Goal: Task Accomplishment & Management: Complete application form

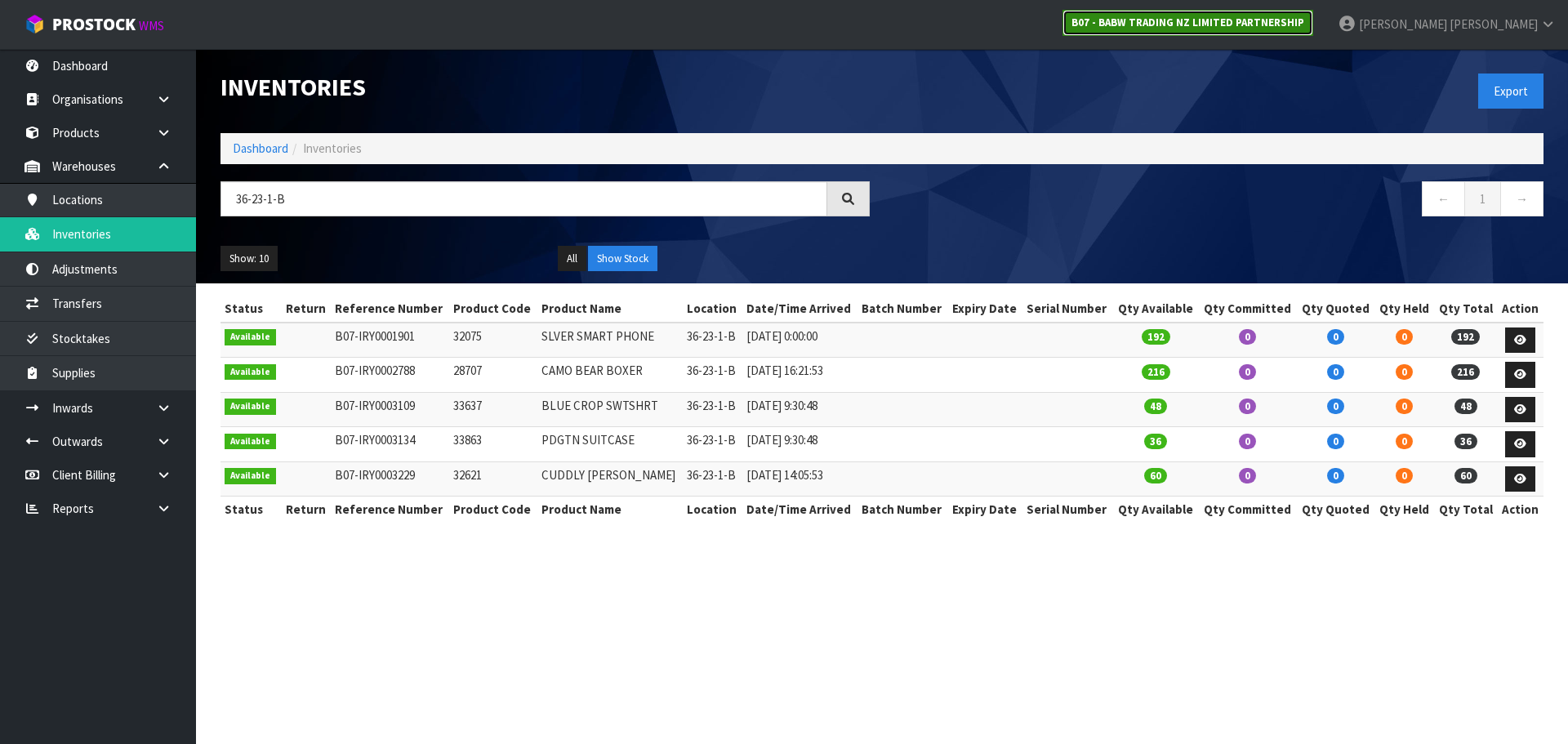
click at [1255, 16] on strong "B07 - BABW TRADING NZ LIMITED PARTNERSHIP" at bounding box center [1187, 22] width 233 height 14
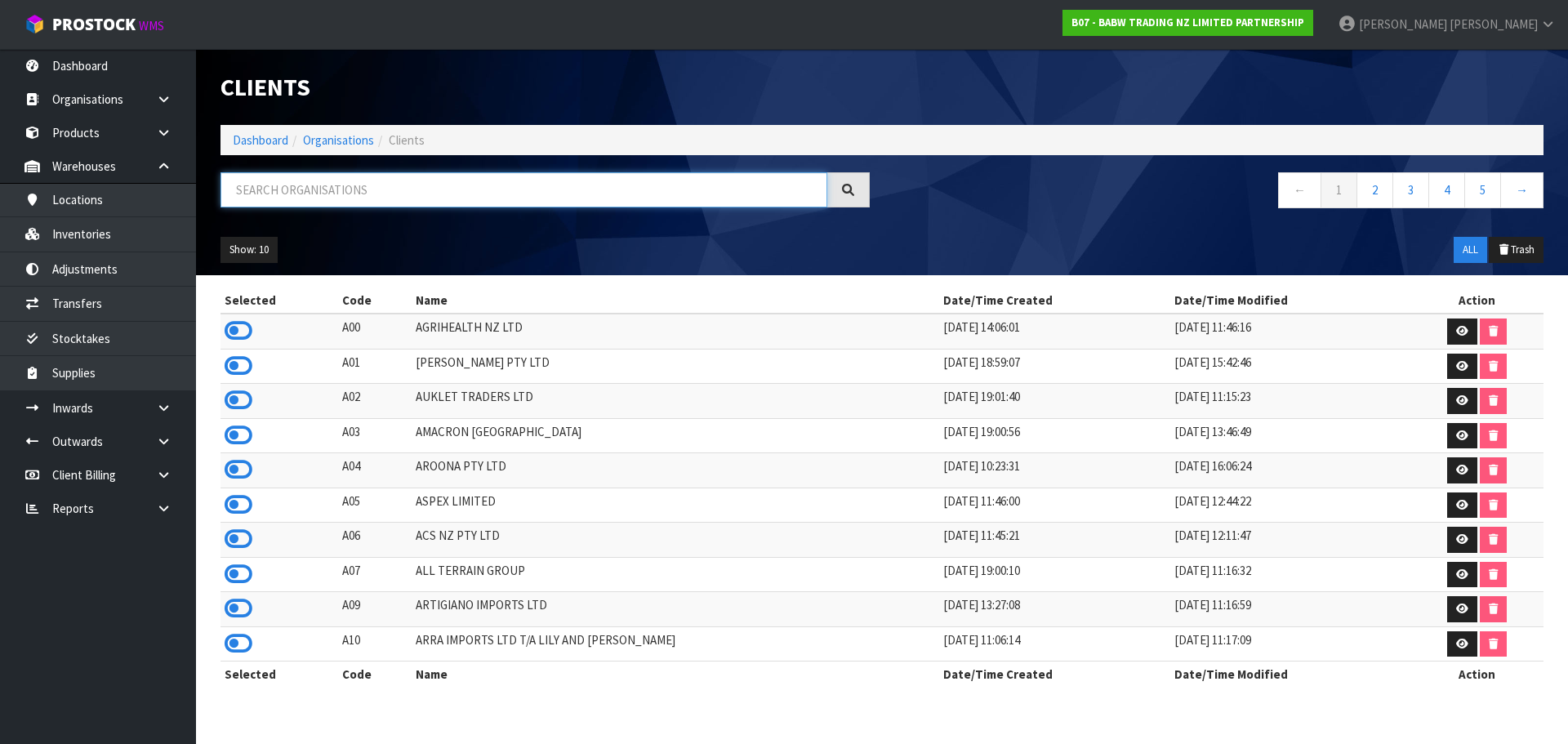
click at [358, 187] on input "text" at bounding box center [524, 190] width 607 height 35
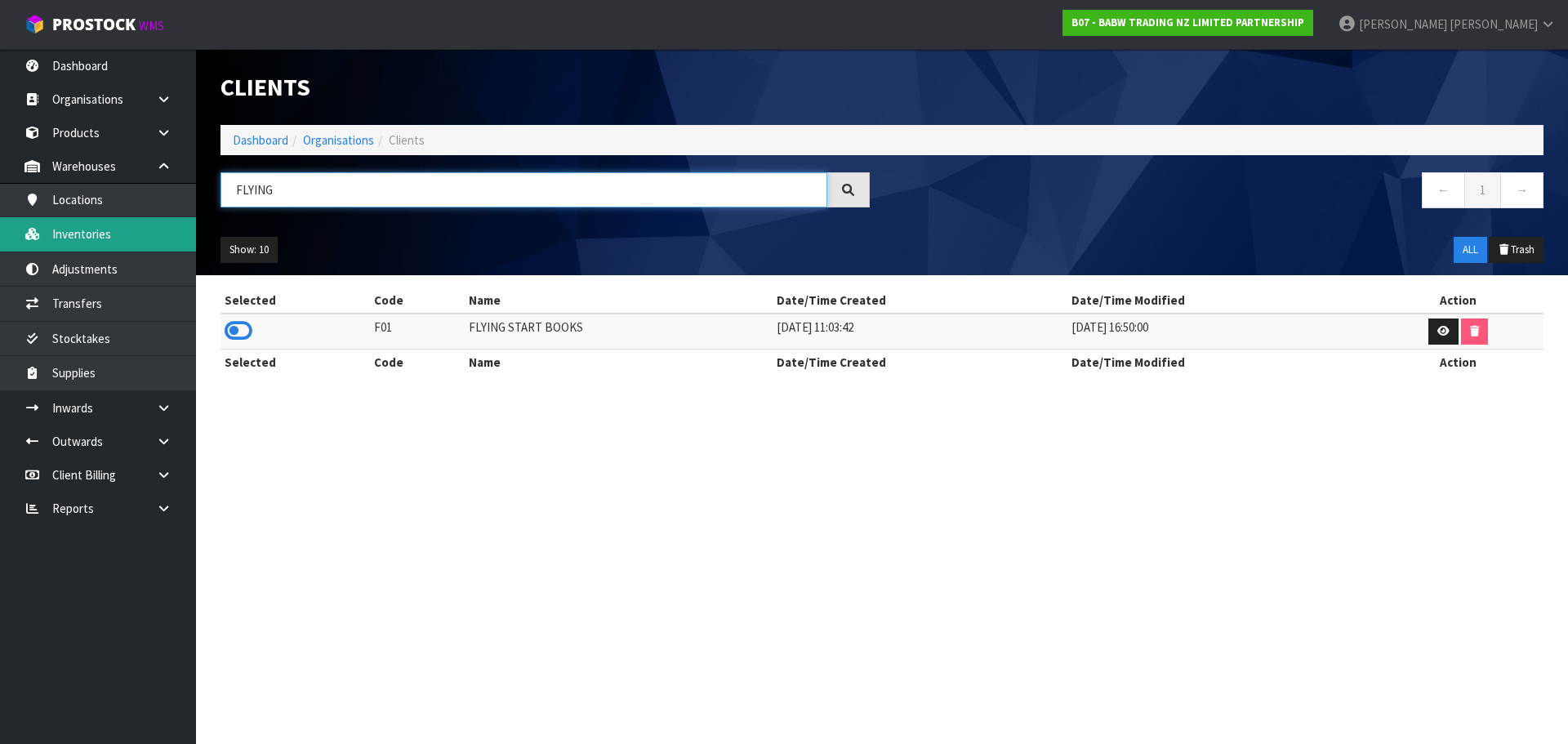
drag, startPoint x: 353, startPoint y: 195, endPoint x: 121, endPoint y: 251, distance: 238.7
click at [121, 251] on body "Toggle navigation ProStock WMS B07 - BABW TRADING NZ LIMITED PARTNERSHIP [PERSO…" at bounding box center [784, 372] width 1568 height 744
type input "FLYING"
click at [241, 330] on icon at bounding box center [238, 330] width 28 height 25
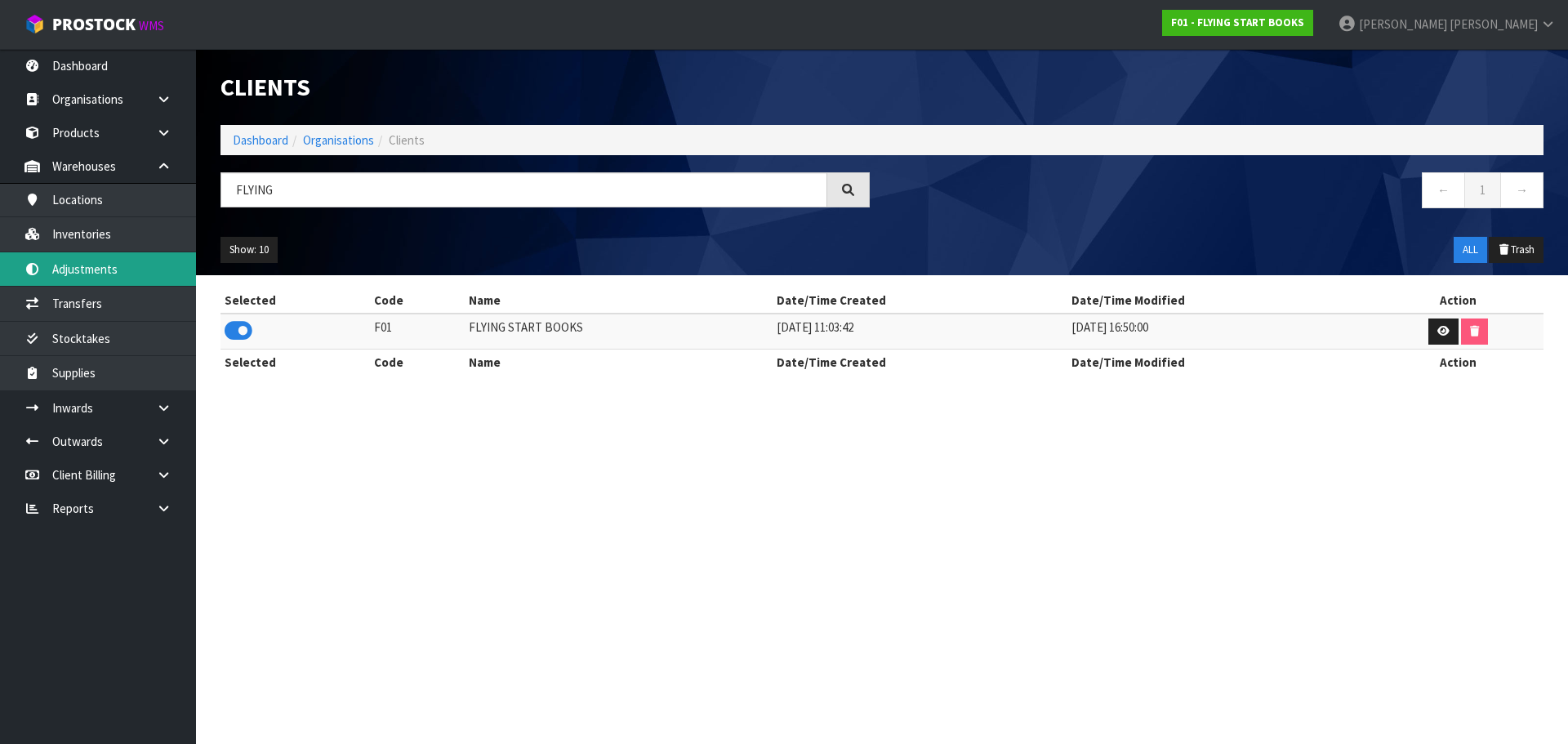
click at [101, 268] on link "Adjustments" at bounding box center [98, 269] width 196 height 34
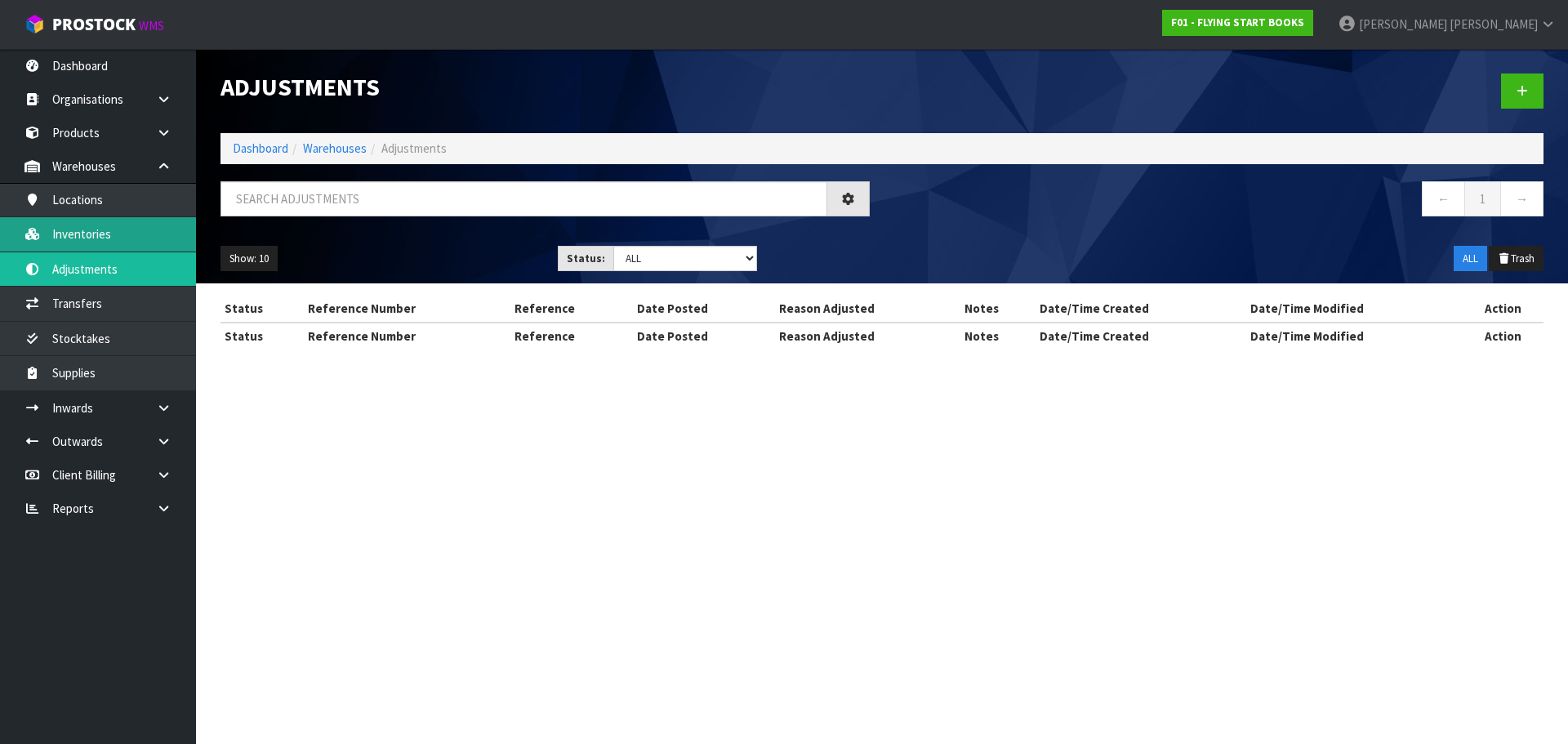
click at [95, 220] on div "Adjustments Dashboard Warehouses Adjustments ← 1 → Show: 10 5 10 25 50 Status: …" at bounding box center [784, 189] width 1568 height 378
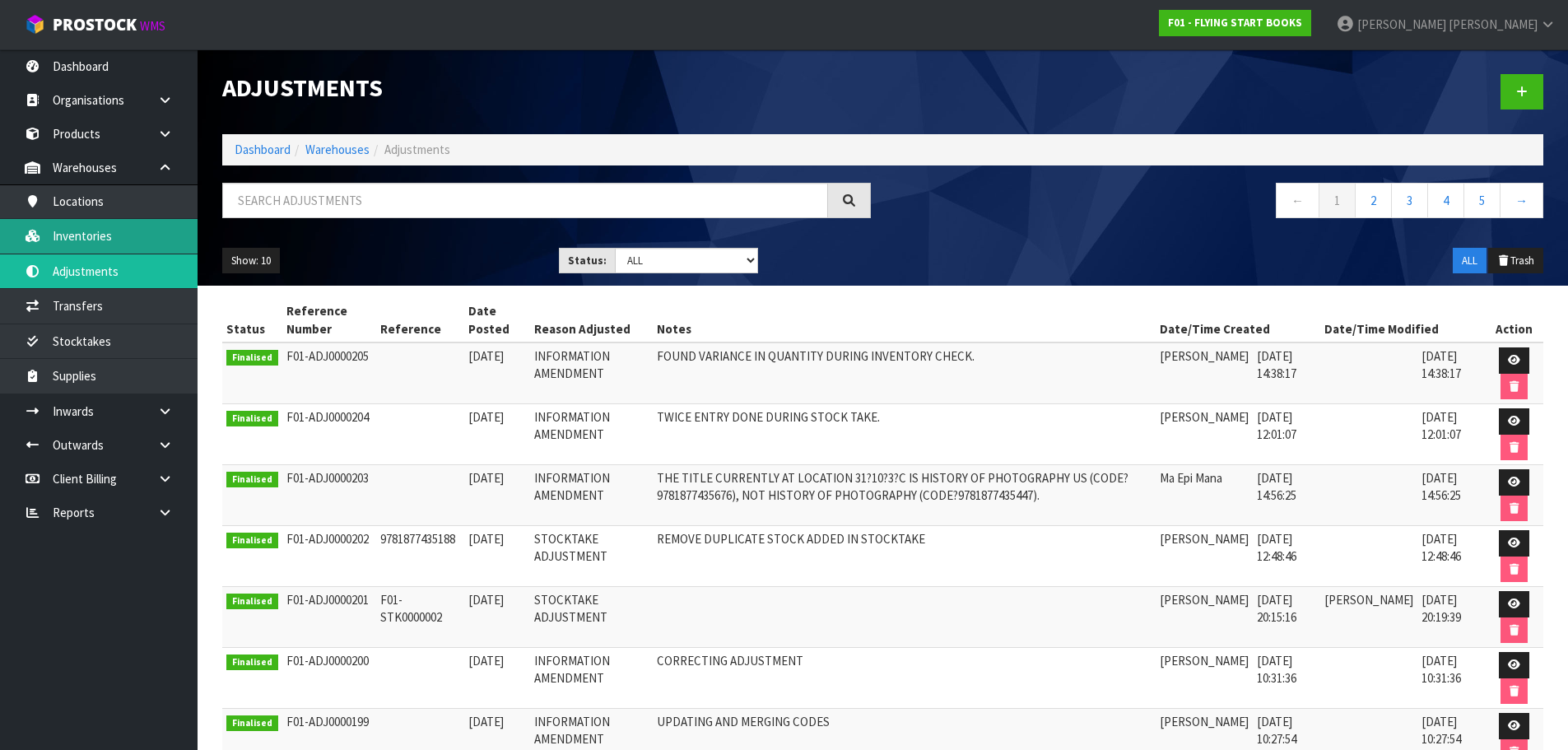
click at [98, 228] on link "Inventories" at bounding box center [99, 235] width 197 height 34
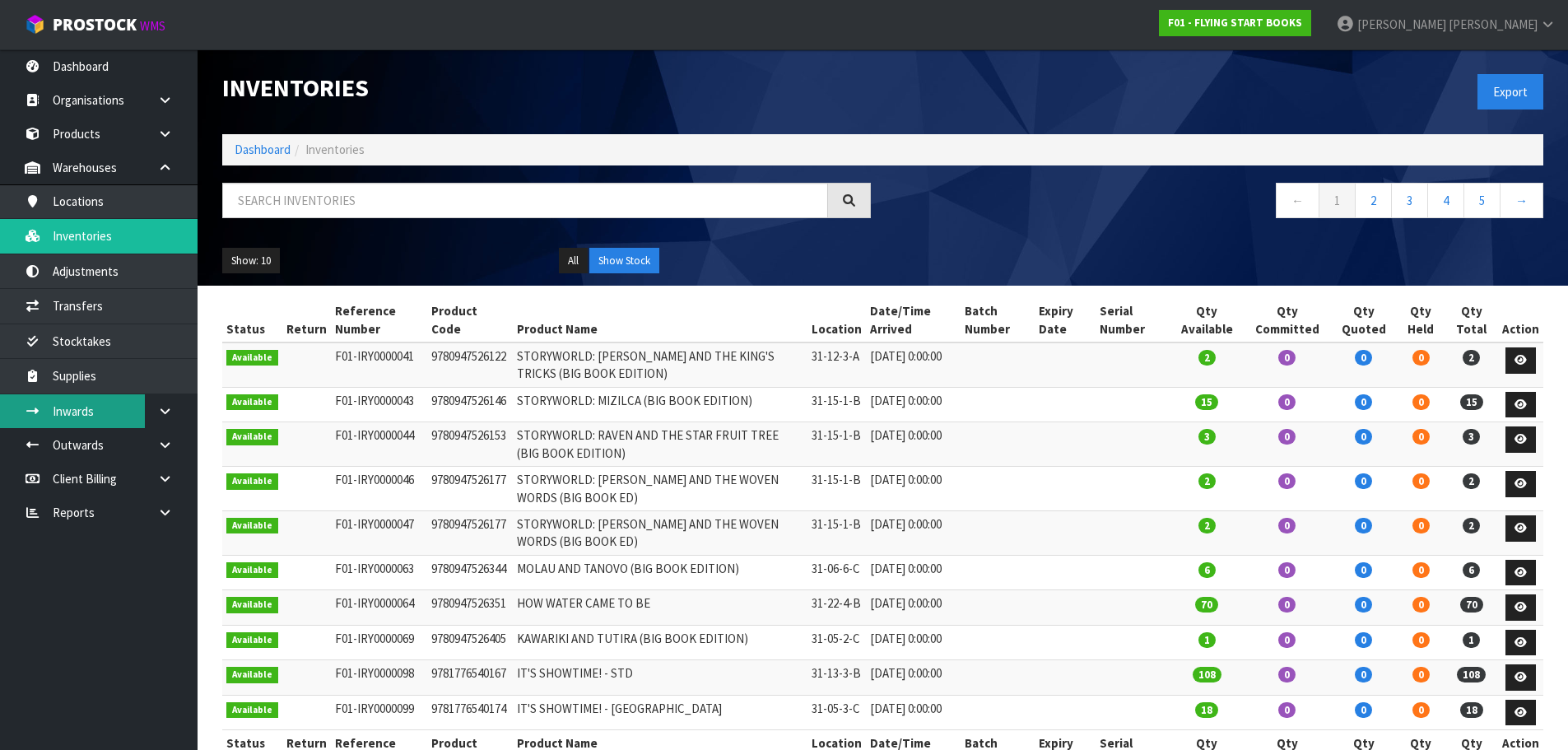
drag, startPoint x: 172, startPoint y: 404, endPoint x: 135, endPoint y: 425, distance: 42.5
click at [172, 405] on icon at bounding box center [165, 411] width 16 height 12
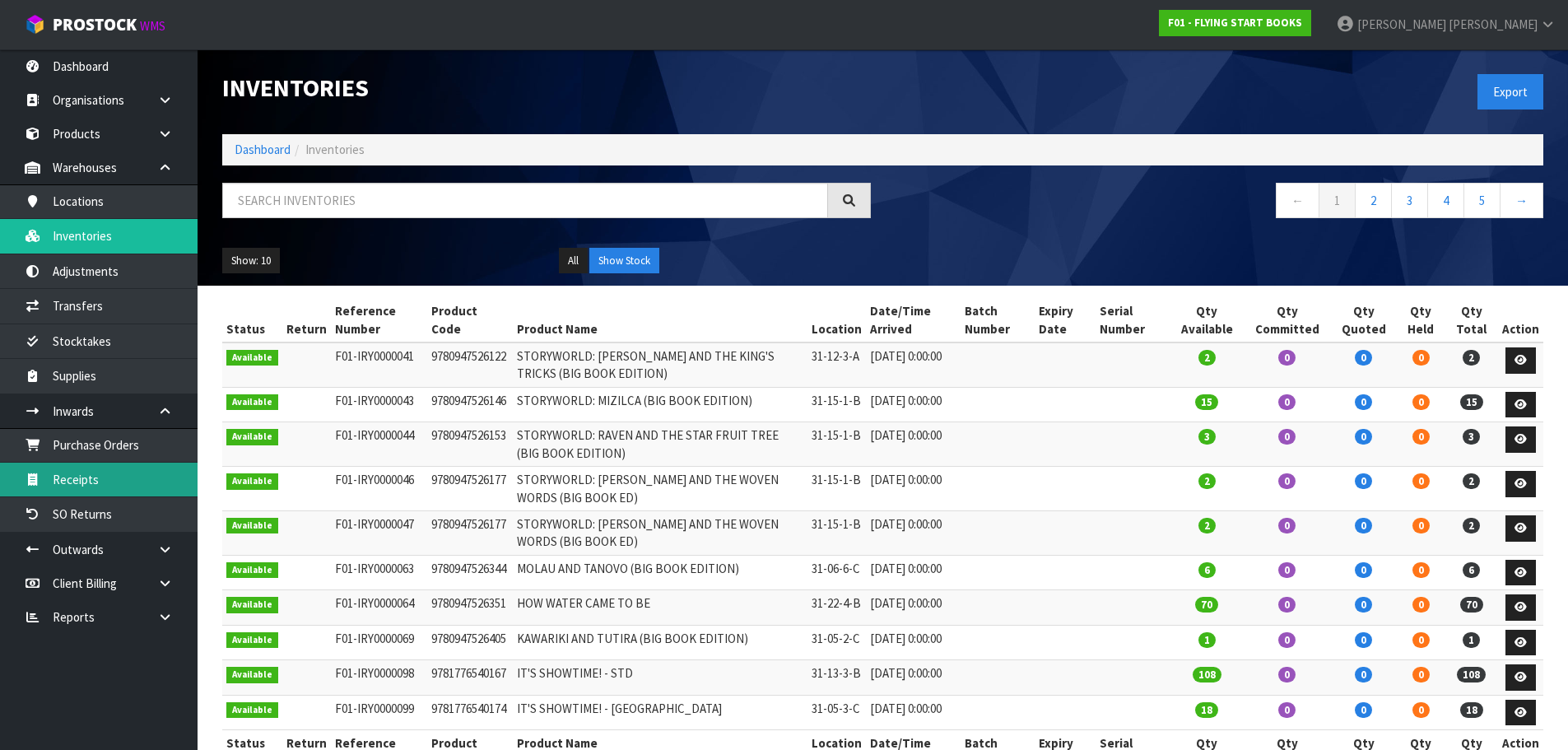
click at [105, 477] on link "Receipts" at bounding box center [99, 479] width 197 height 34
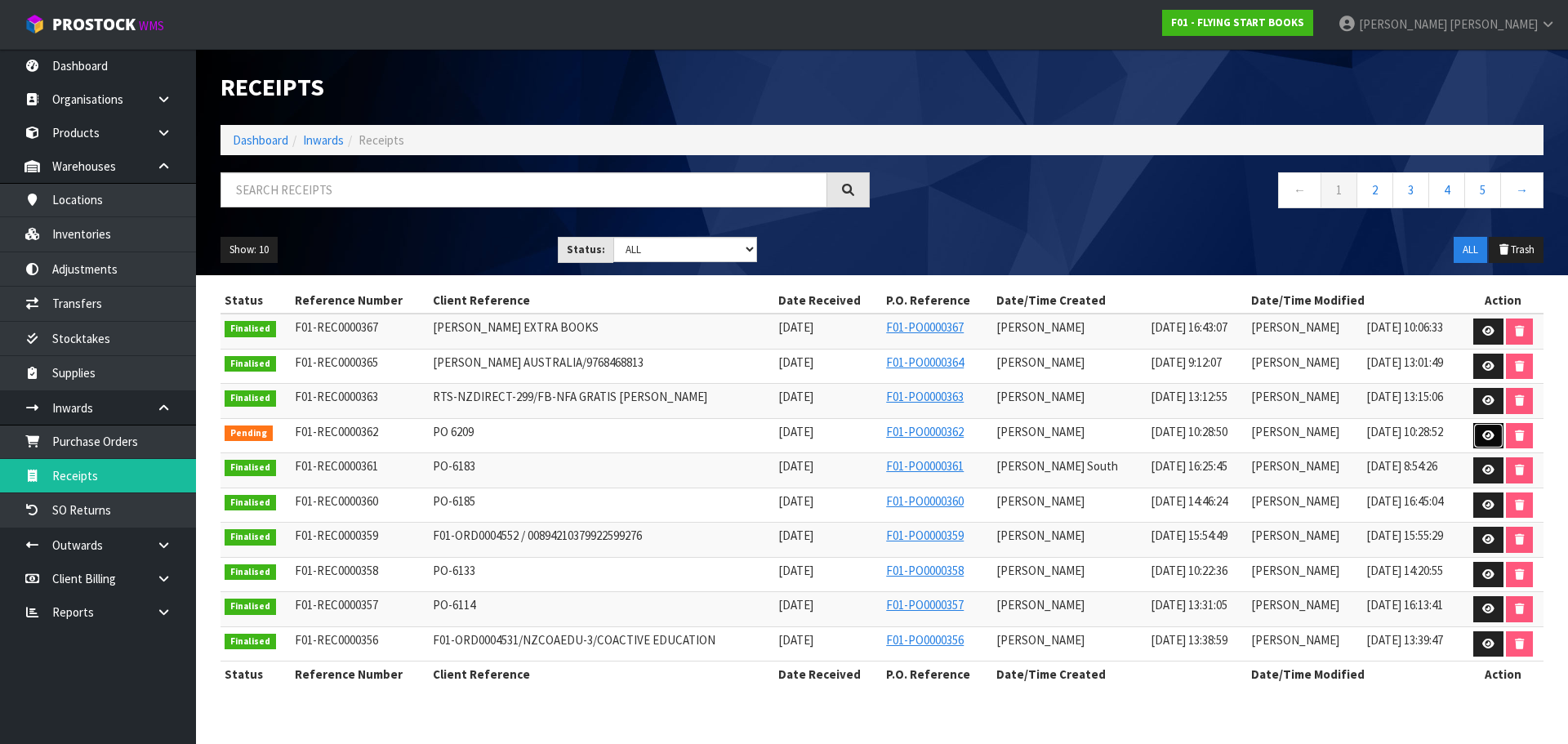
click at [1483, 438] on icon at bounding box center [1488, 435] width 12 height 11
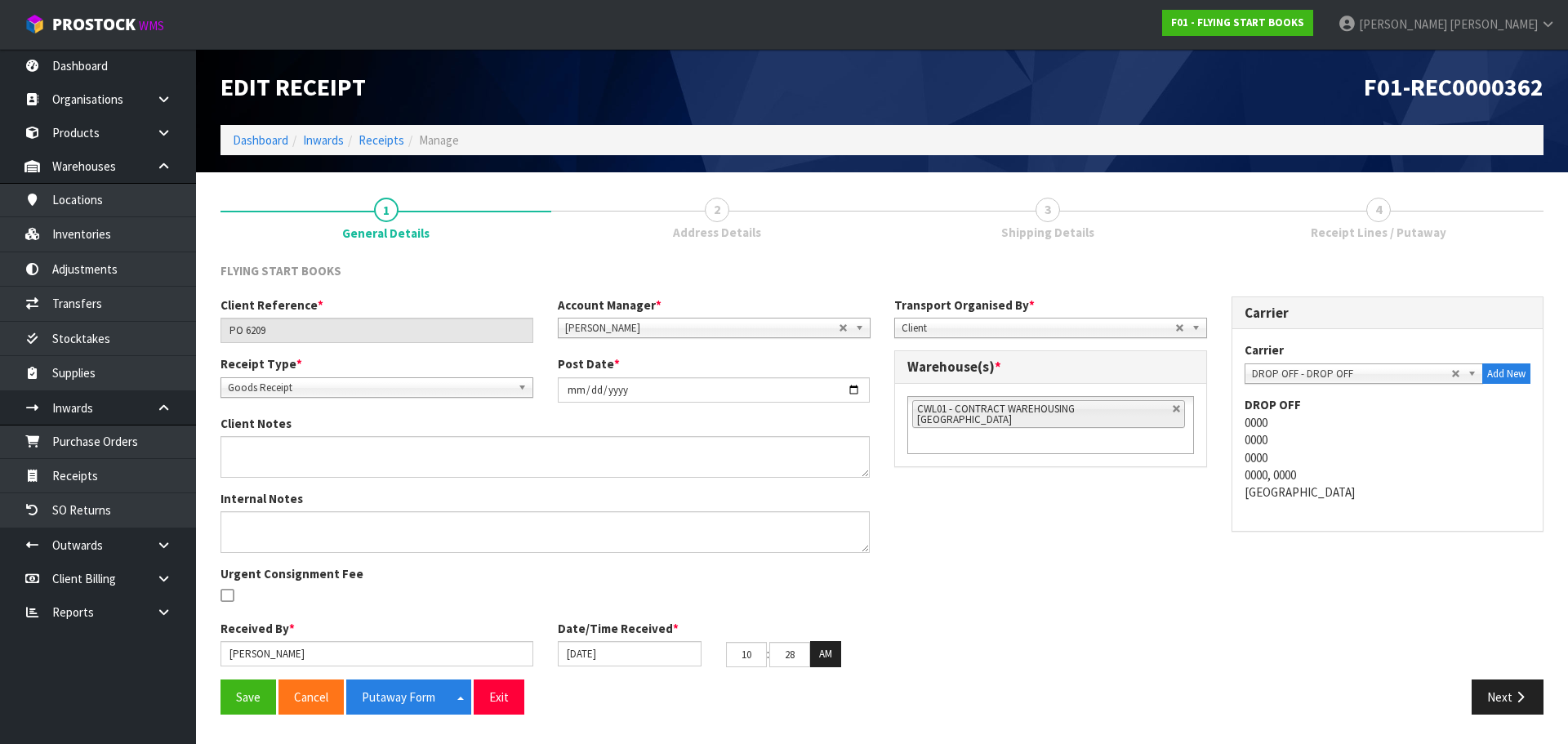
click at [1033, 220] on link "3 Shipping Details" at bounding box center [1048, 216] width 331 height 64
click at [1529, 687] on button "Next" at bounding box center [1507, 696] width 72 height 35
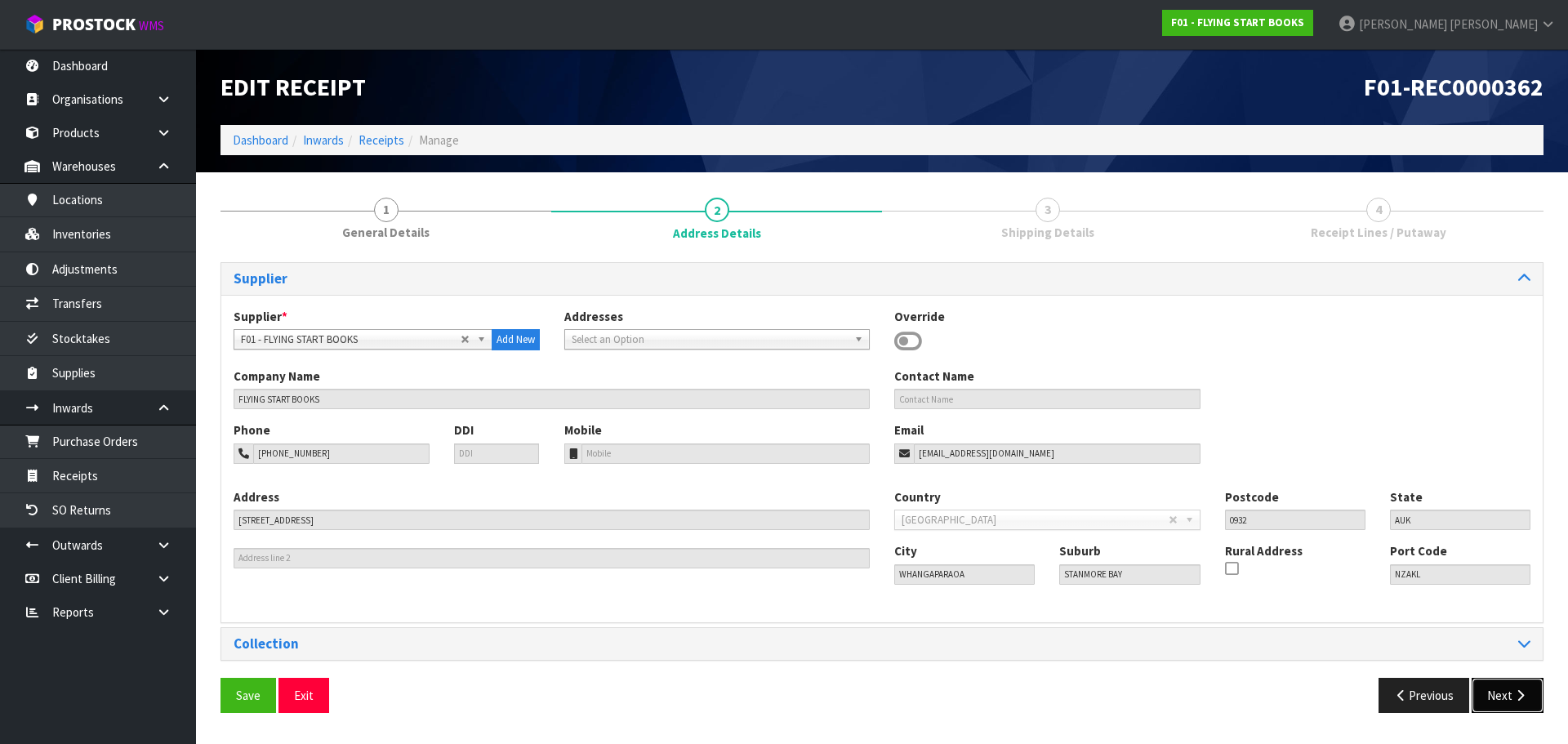
click at [1529, 687] on button "Next" at bounding box center [1507, 695] width 72 height 35
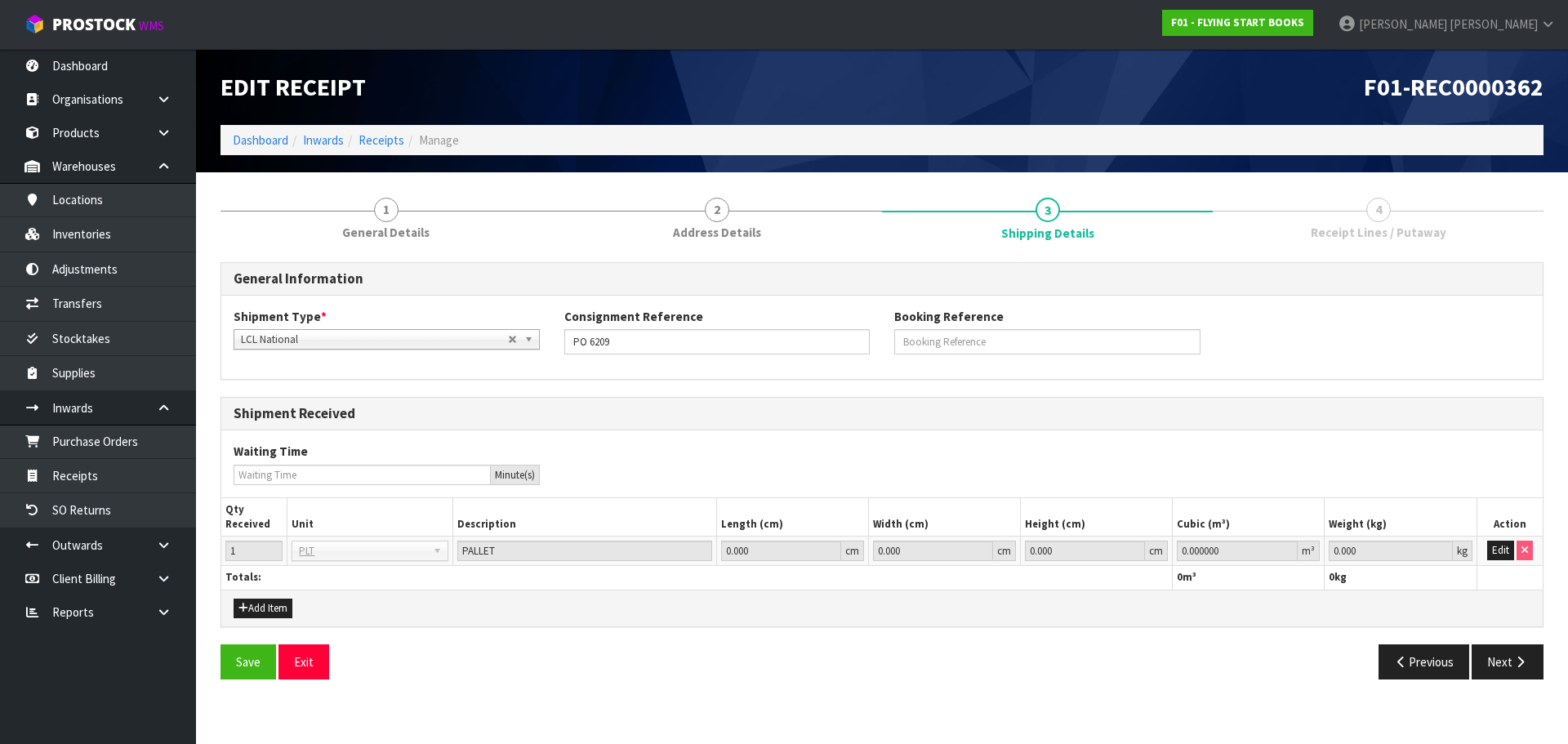
click at [1529, 687] on div "Save Exit Previous Next" at bounding box center [881, 668] width 1348 height 48
click at [1524, 669] on button "Next" at bounding box center [1507, 662] width 72 height 35
click at [1519, 663] on icon "button" at bounding box center [1520, 662] width 16 height 12
click at [1490, 547] on button "Edit" at bounding box center [1501, 551] width 27 height 20
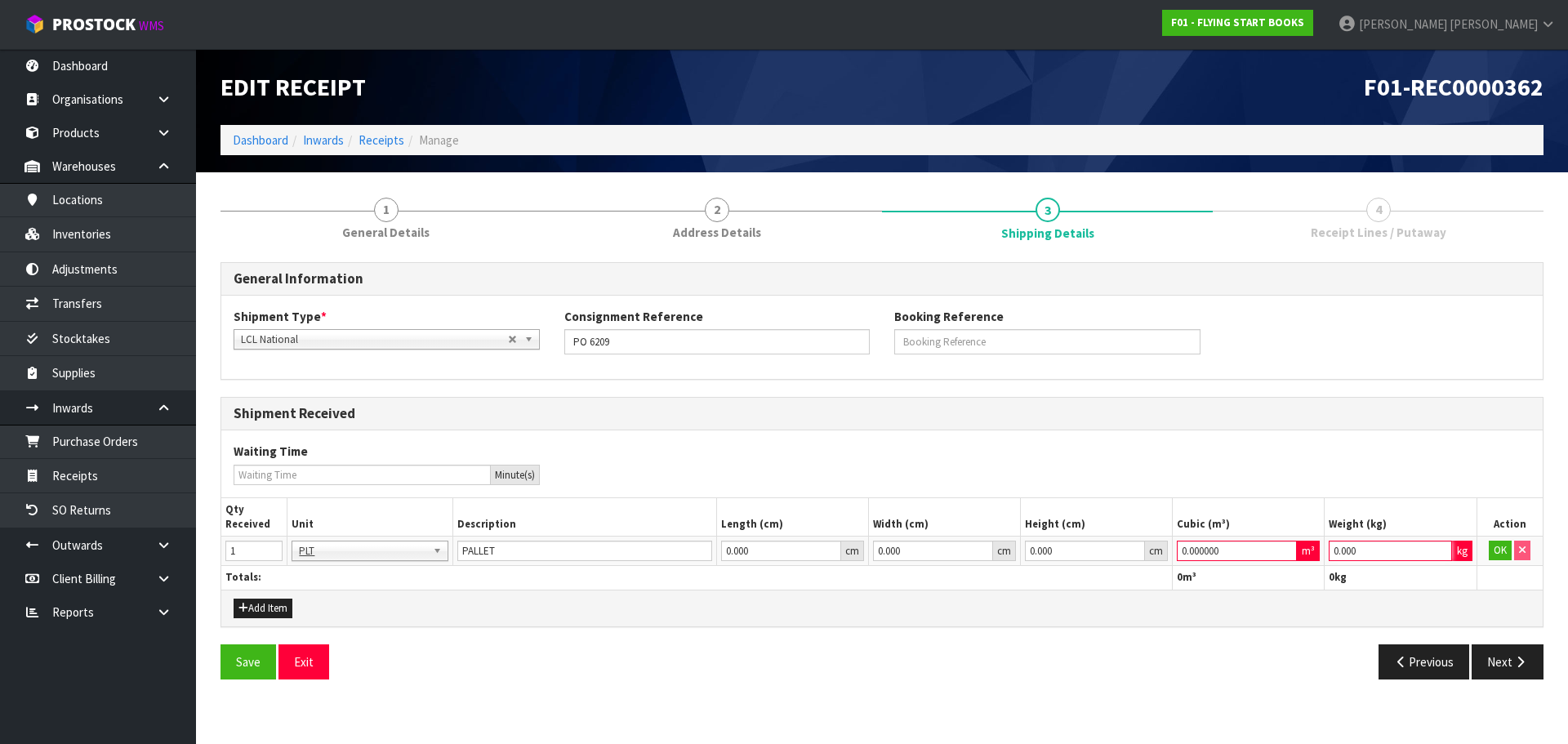
click at [1344, 547] on input "0.000" at bounding box center [1390, 551] width 123 height 21
drag, startPoint x: 1376, startPoint y: 548, endPoint x: 1159, endPoint y: 580, distance: 219.3
click at [1159, 580] on table "Qty Received Unit Description Length (cm) Width (cm) Height (cm) Cubic (m³) Wei…" at bounding box center [881, 543] width 1321 height 91
type input "1"
click at [1229, 552] on td "0.000000 m³" at bounding box center [1248, 552] width 152 height 30
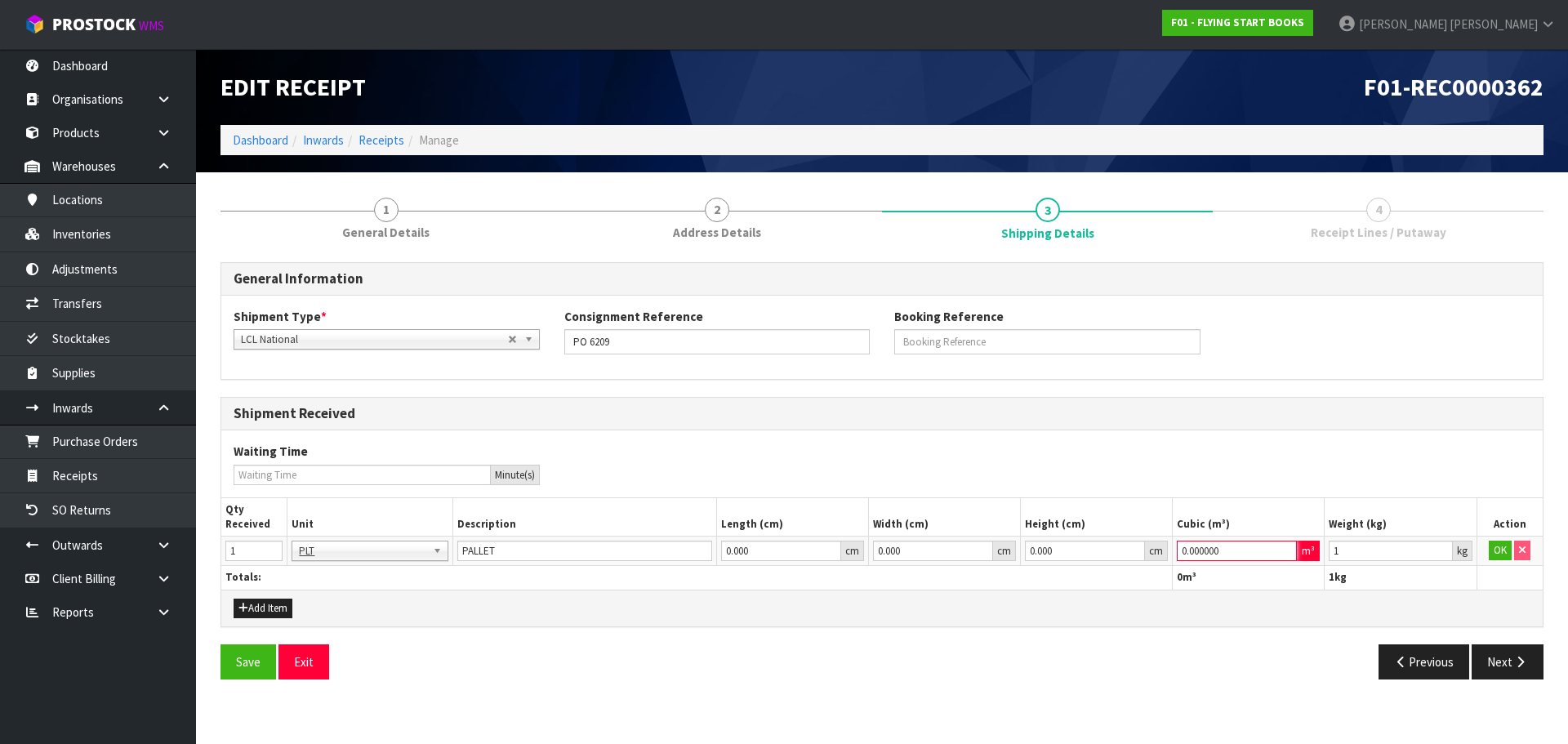
drag, startPoint x: 1229, startPoint y: 552, endPoint x: 1154, endPoint y: 559, distance: 75.3
click at [1154, 559] on tr "1 BAG BAR BSK BIN BTL BOX BDL CAB CGE CTN CSE COI CRA CRT CBE CYL DRM JAR MTR P…" at bounding box center [881, 552] width 1321 height 30
type input "1"
click at [1506, 552] on button "OK" at bounding box center [1501, 551] width 23 height 20
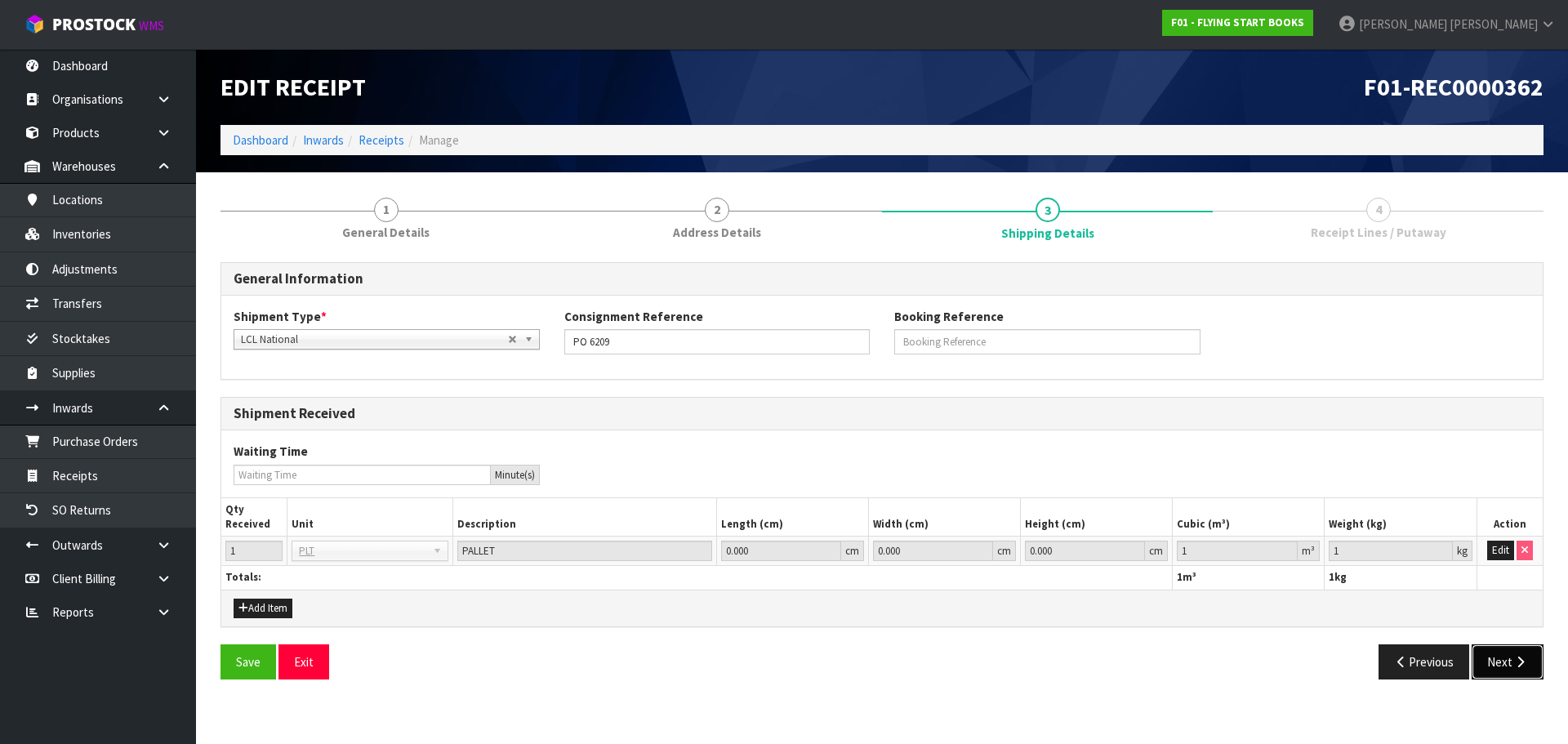
click at [1506, 649] on button "Next" at bounding box center [1507, 662] width 72 height 35
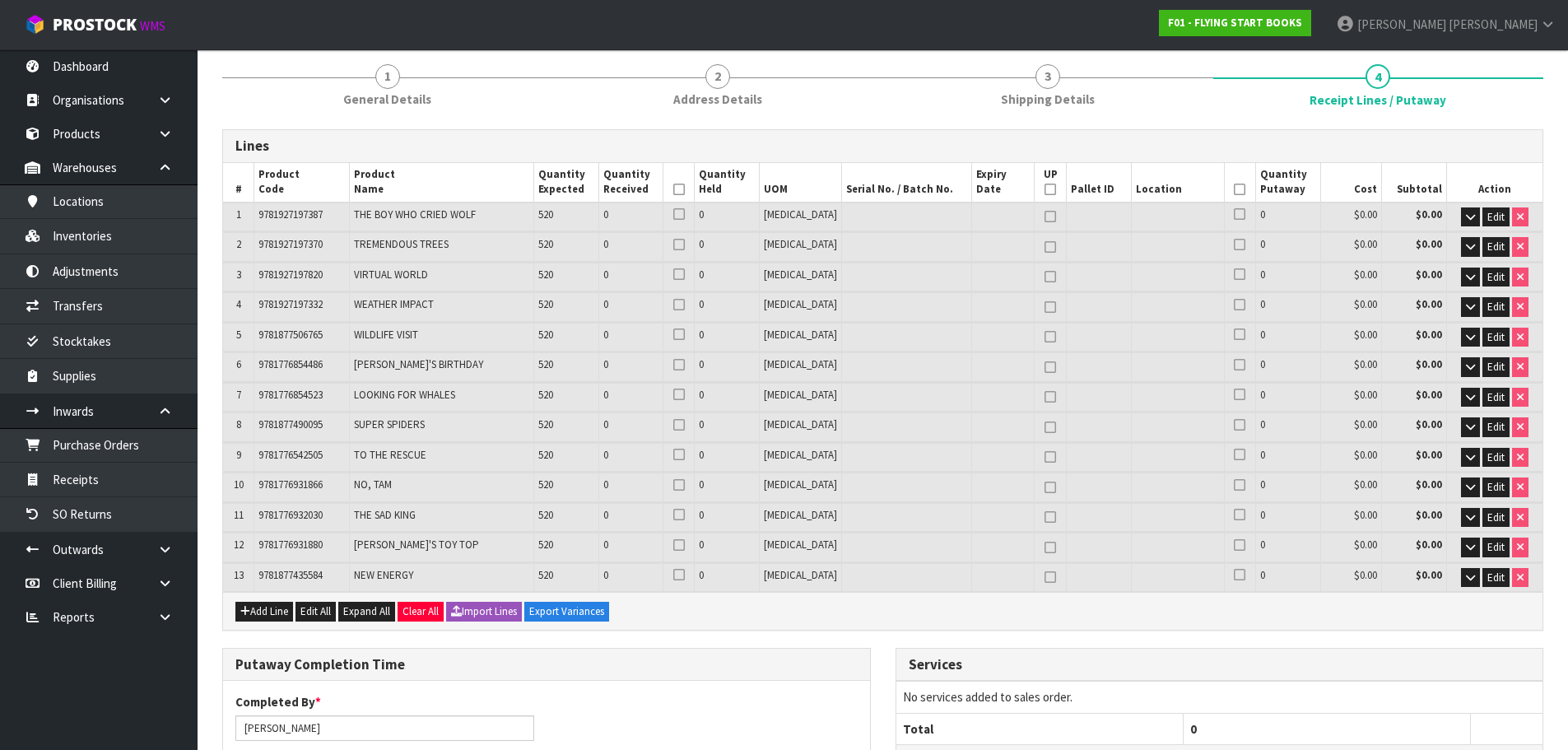
scroll to position [165, 0]
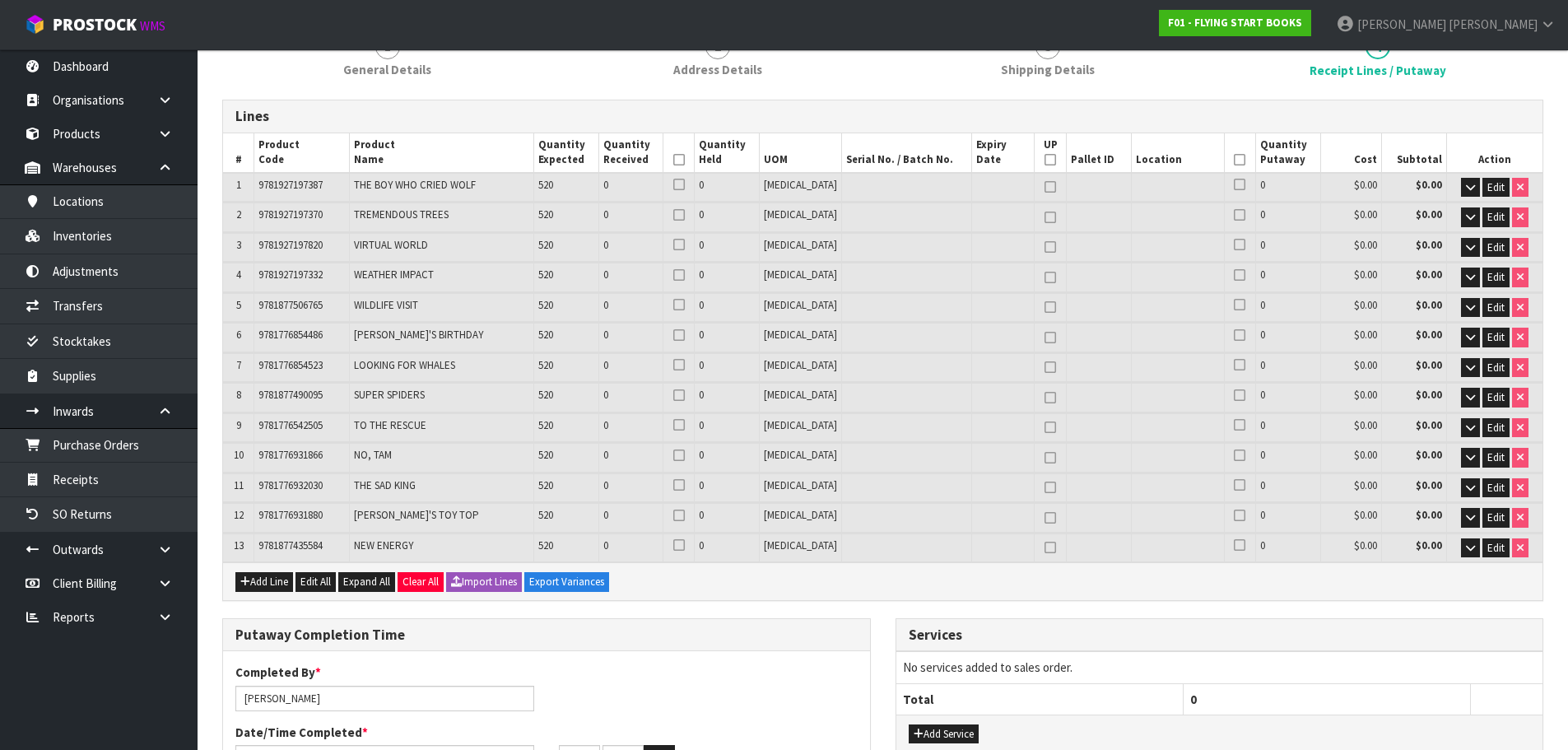
click at [293, 186] on span "9781927197387" at bounding box center [290, 185] width 64 height 14
copy span "9781927197387"
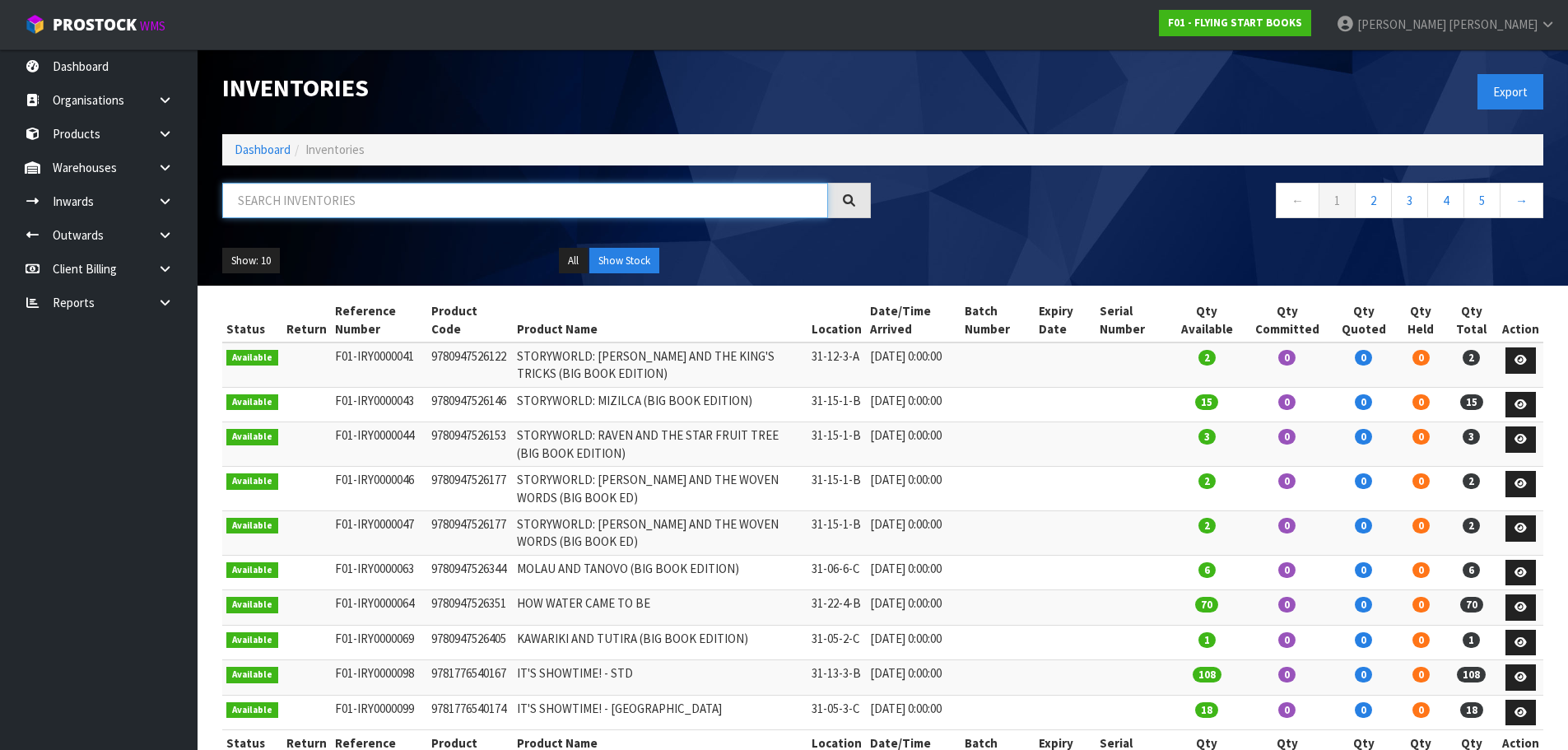
click at [414, 197] on input "text" at bounding box center [525, 201] width 606 height 36
paste input "9781927197387"
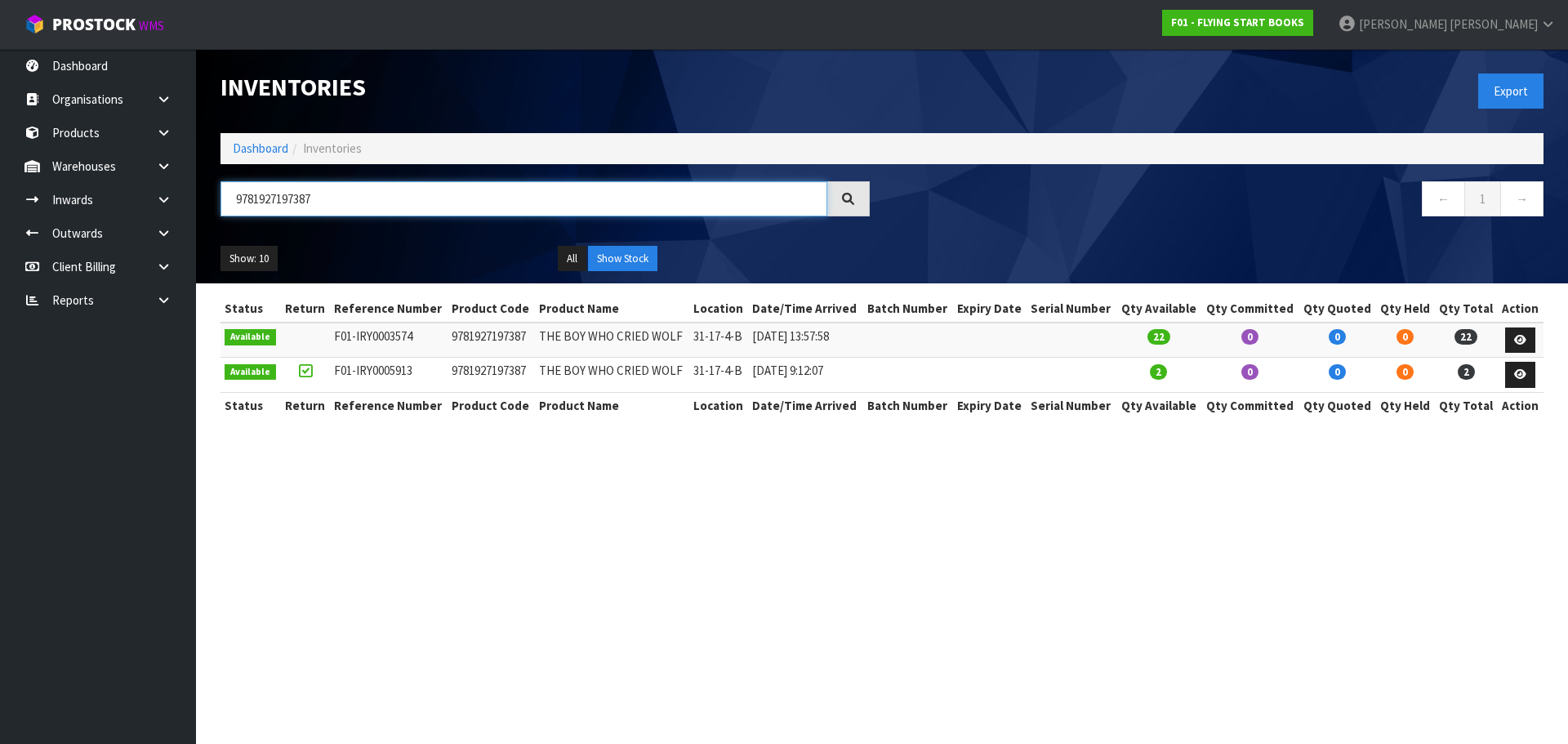
type input "9781927197387"
